Goal: Transaction & Acquisition: Purchase product/service

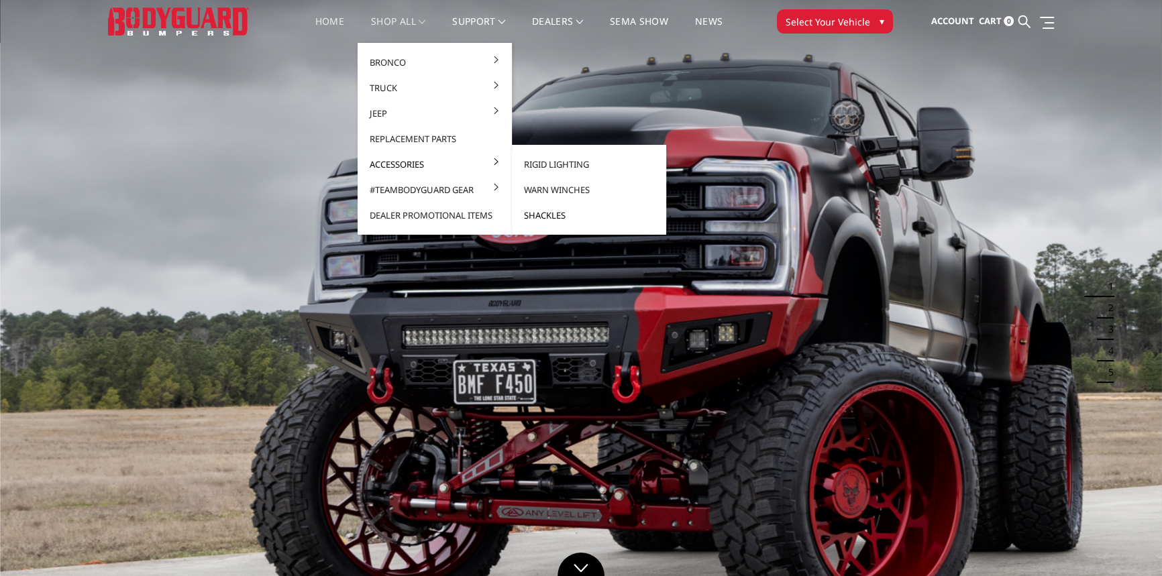
click at [543, 210] on link "Shackles" at bounding box center [589, 215] width 144 height 25
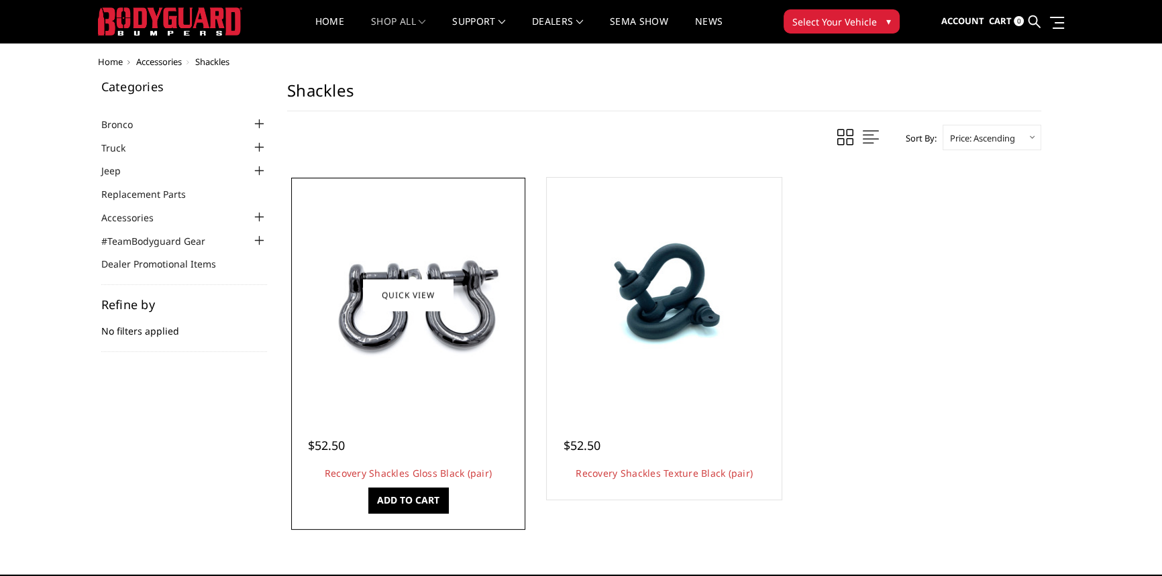
click at [410, 335] on img at bounding box center [408, 294] width 215 height 143
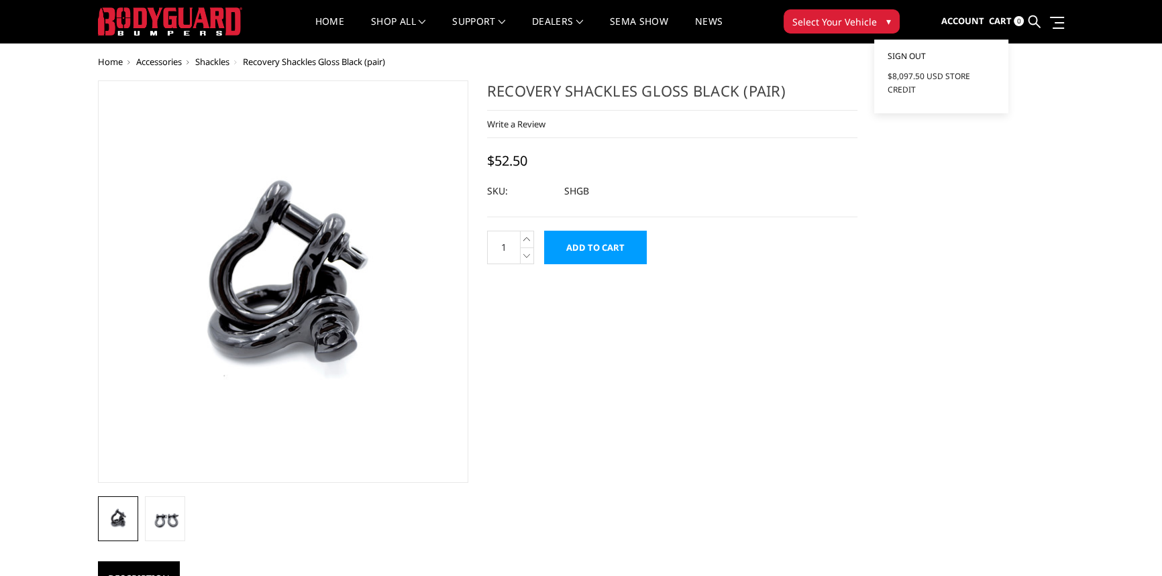
click at [917, 52] on span "Sign out" at bounding box center [907, 55] width 38 height 11
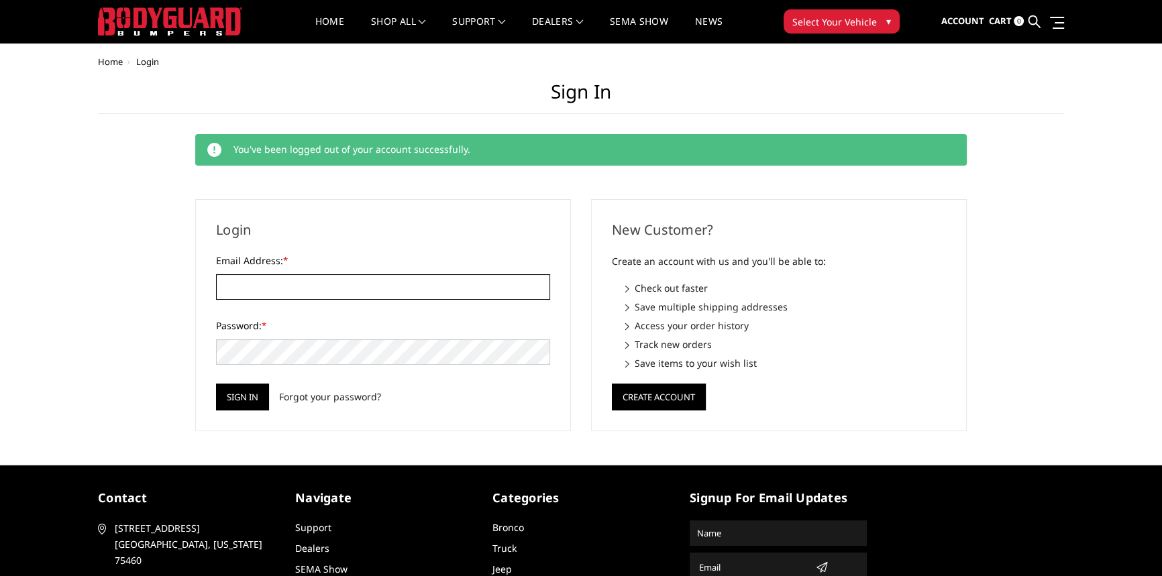
type input "[EMAIL_ADDRESS][PERSON_NAME][DOMAIN_NAME]"
click at [106, 58] on span "Home" at bounding box center [110, 62] width 25 height 12
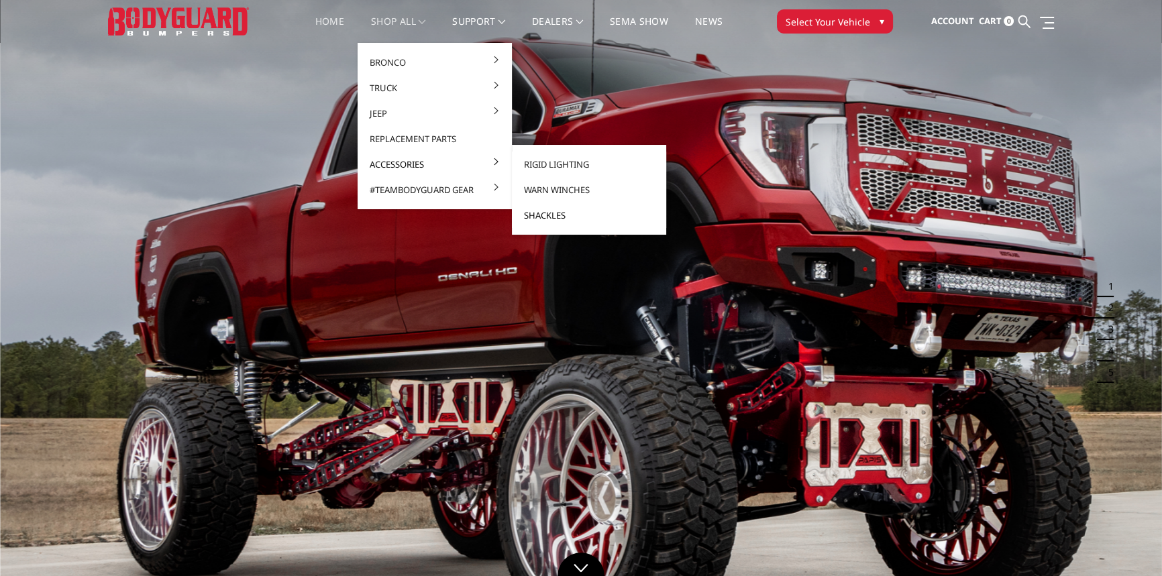
click at [544, 213] on link "Shackles" at bounding box center [589, 215] width 144 height 25
